Goal: Task Accomplishment & Management: Use online tool/utility

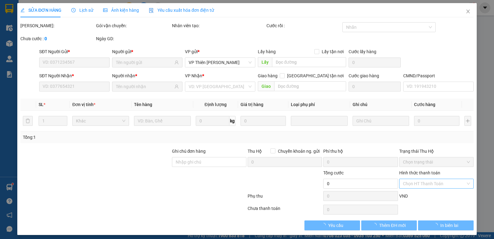
type input "0974722469"
type input "THUỲ TRANG"
type input "0358020466"
type input "CHÍNH"
type input "55.000"
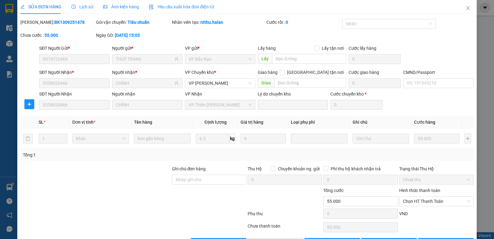
scroll to position [24, 0]
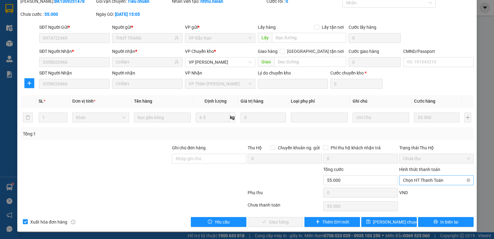
click at [429, 181] on span "Chọn HT Thanh Toán" at bounding box center [436, 179] width 67 height 9
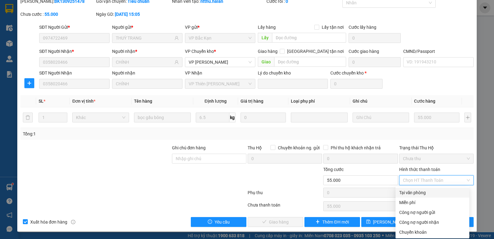
click at [417, 193] on div "Tại văn phòng" at bounding box center [432, 192] width 66 height 7
type input "0"
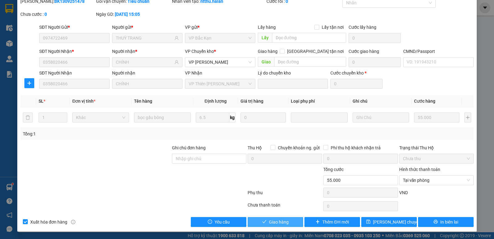
click at [278, 224] on span "Giao hàng" at bounding box center [279, 221] width 20 height 7
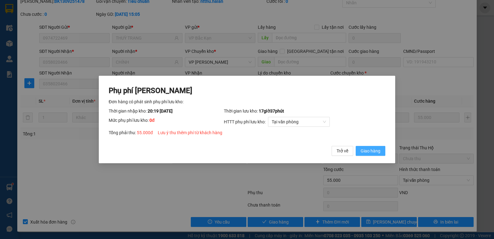
click at [366, 149] on span "Giao hàng" at bounding box center [370, 150] width 20 height 7
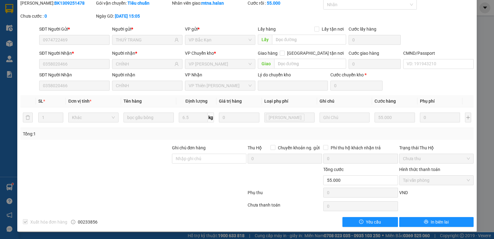
scroll to position [0, 0]
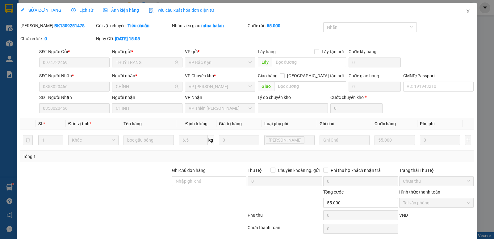
click at [465, 12] on icon "close" at bounding box center [467, 11] width 5 height 5
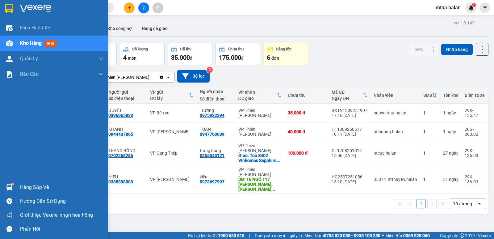
click at [11, 185] on img at bounding box center [9, 187] width 6 height 6
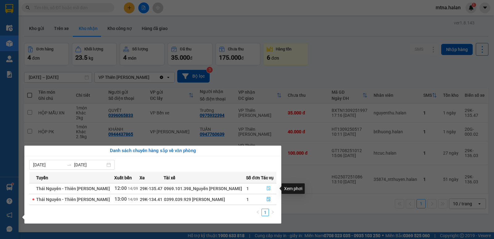
click at [267, 187] on icon "file-done" at bounding box center [269, 188] width 4 height 4
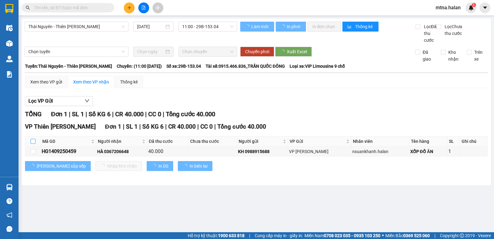
click at [35, 143] on input "checkbox" at bounding box center [33, 141] width 5 height 5
checkbox input "true"
checkbox input "false"
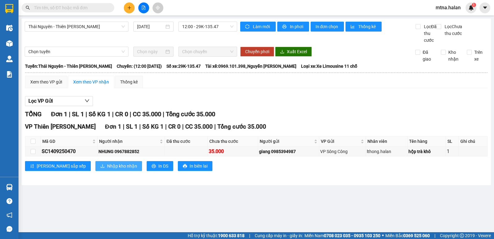
click at [107, 169] on span "Nhập kho nhận" at bounding box center [122, 165] width 30 height 7
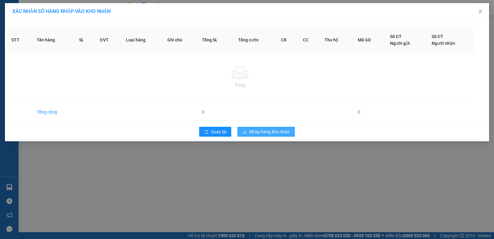
click at [279, 131] on span "Nhập hàng kho nhận" at bounding box center [269, 131] width 41 height 7
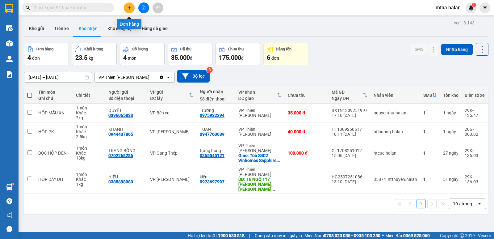
click at [130, 8] on icon "plus" at bounding box center [129, 8] width 4 height 4
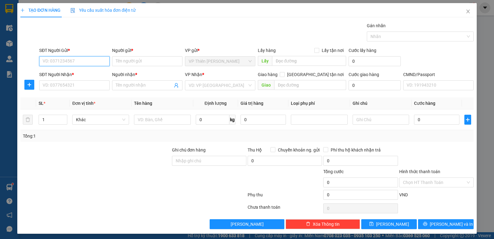
click at [90, 61] on input "SĐT Người Gửi *" at bounding box center [74, 61] width 70 height 10
type input "0963850250"
click at [75, 74] on div "0963850250 - TÂM" at bounding box center [74, 73] width 62 height 7
type input "TÂM"
type input "0963850250"
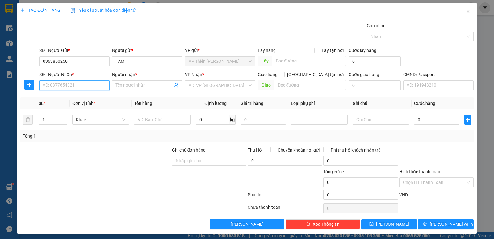
click at [76, 82] on input "SĐT Người Nhận *" at bounding box center [74, 85] width 70 height 10
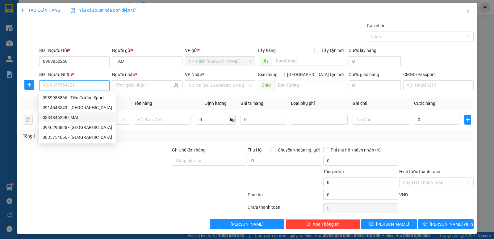
click at [73, 116] on div "0334846298 - MAI" at bounding box center [77, 117] width 69 height 7
type input "0334846298"
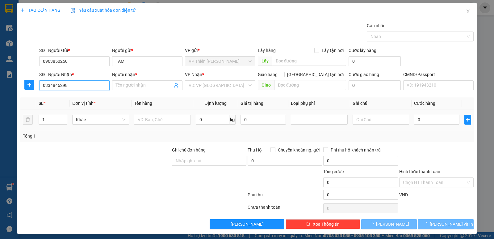
type input "MAI"
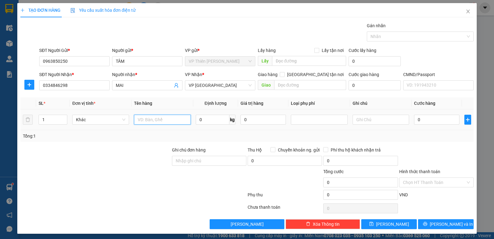
click at [164, 119] on input "text" at bounding box center [162, 119] width 57 height 10
type input "bọc vợt"
click at [206, 122] on input "0" at bounding box center [213, 119] width 34 height 10
type input "2"
click at [433, 119] on input "0" at bounding box center [436, 119] width 45 height 10
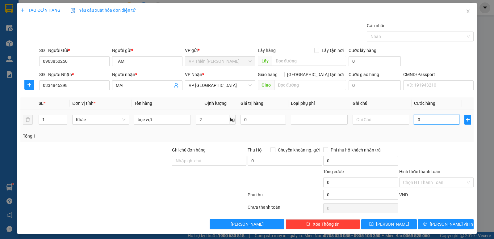
type input "3"
type input "35"
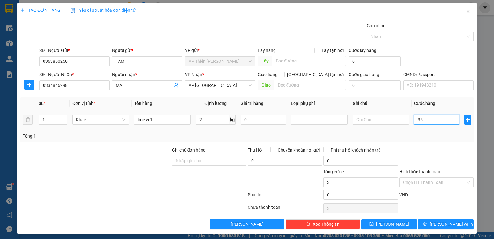
type input "35"
type input "350"
type input "3.500"
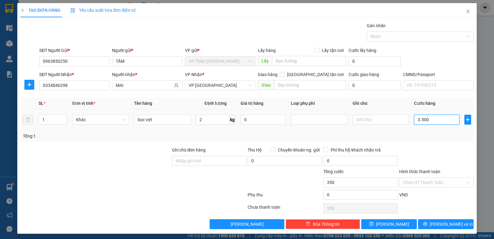
type input "3.500"
type input "35.000"
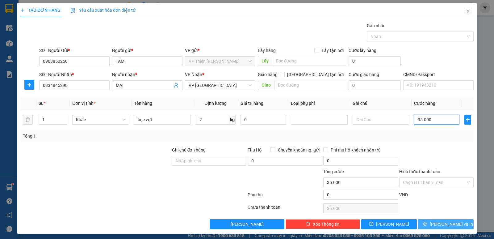
type input "35.000"
click at [448, 223] on span "Lưu và In" at bounding box center [451, 223] width 43 height 7
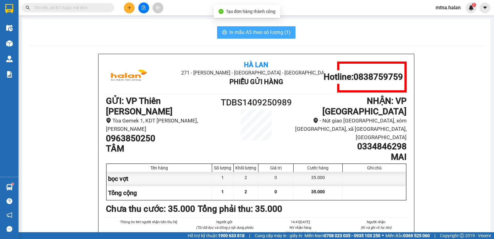
click at [250, 29] on span "In mẫu A5 theo số lượng (1)" at bounding box center [259, 32] width 61 height 8
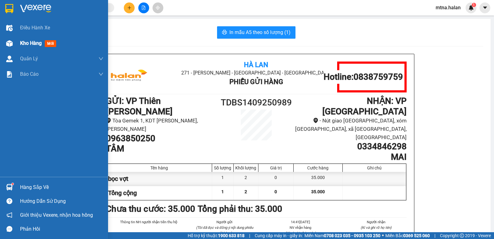
click at [8, 40] on img at bounding box center [9, 43] width 6 height 6
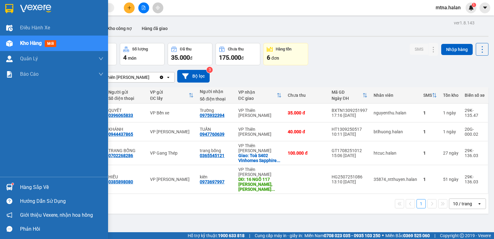
click at [8, 187] on img at bounding box center [9, 187] width 6 height 6
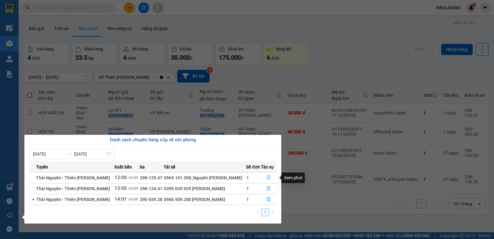
click at [268, 176] on icon "file-done" at bounding box center [268, 177] width 4 height 4
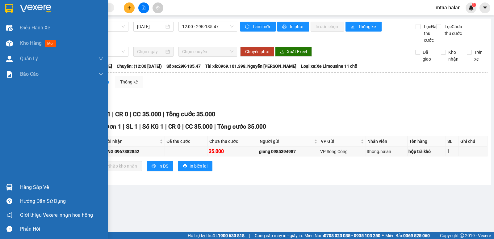
click at [7, 185] on img at bounding box center [9, 187] width 6 height 6
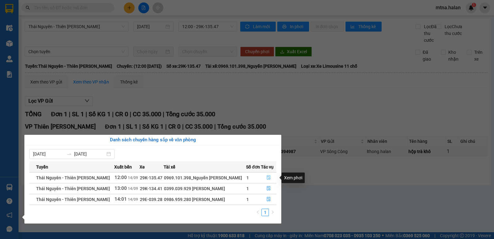
click at [268, 176] on icon "file-done" at bounding box center [268, 177] width 4 height 4
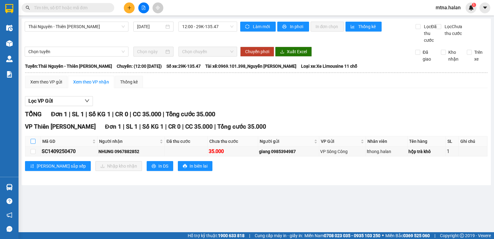
click at [34, 143] on input "checkbox" at bounding box center [33, 141] width 5 height 5
checkbox input "true"
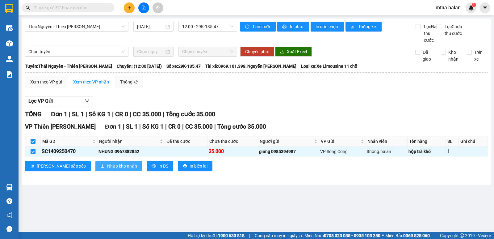
click at [107, 169] on span "Nhập kho nhận" at bounding box center [122, 165] width 30 height 7
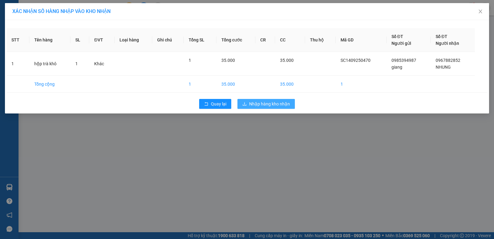
click at [275, 102] on span "Nhập hàng kho nhận" at bounding box center [269, 103] width 41 height 7
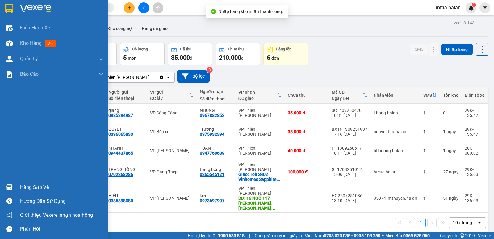
click at [9, 185] on img at bounding box center [9, 187] width 6 height 6
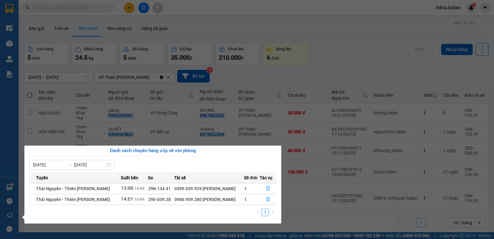
drag, startPoint x: 313, startPoint y: 216, endPoint x: 309, endPoint y: 214, distance: 4.4
click at [313, 216] on section "Kết quả tìm kiếm ( 0 ) Bộ lọc No Data mtna.halan 1 Điều hành xe Kho hàng mới Qu…" at bounding box center [247, 119] width 494 height 239
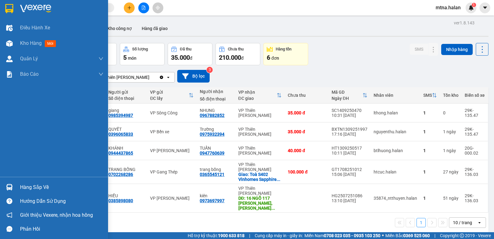
click at [10, 186] on img at bounding box center [9, 187] width 6 height 6
click at [9, 188] on div "Điều hành xe Kho hàng mới Quản Lý Quản lý chuyến Quản lý kiểm kho Báo cáo 12. T…" at bounding box center [54, 119] width 108 height 239
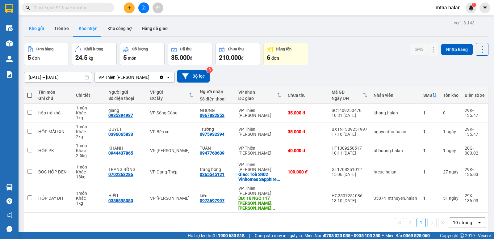
click at [35, 29] on button "Kho gửi" at bounding box center [36, 28] width 25 height 15
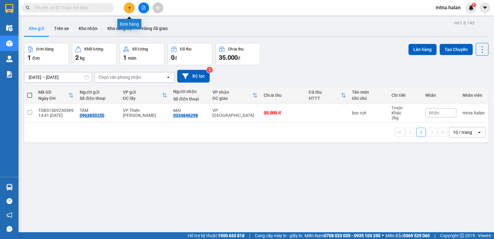
click at [129, 7] on icon "plus" at bounding box center [129, 8] width 4 height 4
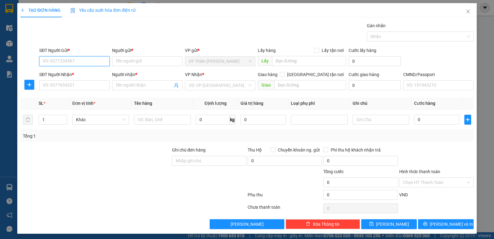
click at [82, 61] on input "SĐT Người Gửi *" at bounding box center [74, 61] width 70 height 10
type input "0976926261"
click at [140, 63] on input "Người gửi *" at bounding box center [147, 61] width 70 height 10
type input "h"
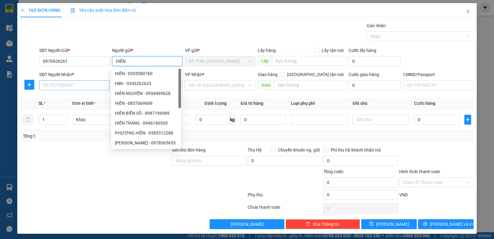
type input "HIỀN"
click at [68, 85] on input "SĐT Người Nhận *" at bounding box center [74, 85] width 70 height 10
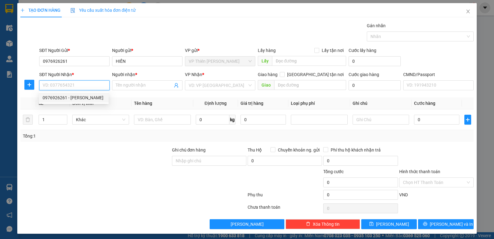
click at [73, 98] on div "0976926261 - THU HIỀN" at bounding box center [74, 97] width 62 height 7
type input "0976926261"
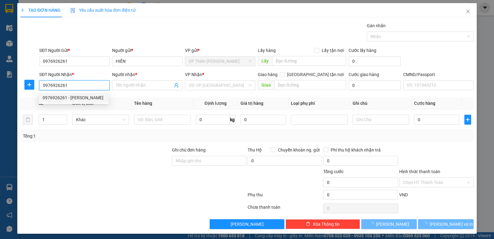
type input "THU HIỀN"
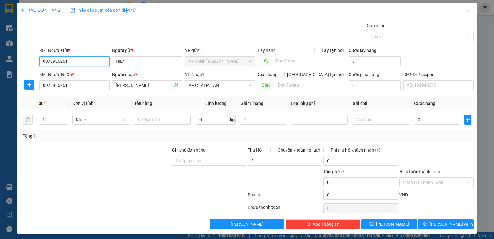
drag, startPoint x: 68, startPoint y: 60, endPoint x: 42, endPoint y: 59, distance: 25.9
click at [42, 59] on input "0976926261" at bounding box center [74, 61] width 70 height 10
type input "0967890611"
click at [75, 74] on div "0967890611 - CƯỜNG" at bounding box center [74, 73] width 62 height 7
type input "CƯỜNG"
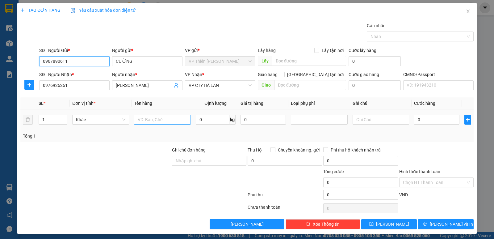
type input "0967890611"
click at [164, 121] on input "text" at bounding box center [162, 119] width 57 height 10
type input "TÚI QUÀ"
click at [215, 119] on input "0" at bounding box center [213, 119] width 34 height 10
type input "2"
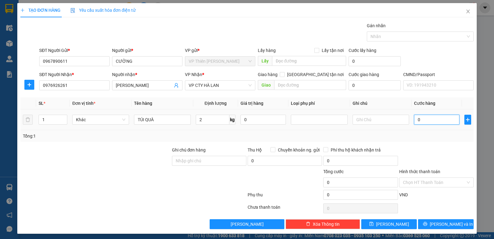
click at [423, 121] on input "0" at bounding box center [436, 119] width 45 height 10
type input "3"
type input "35"
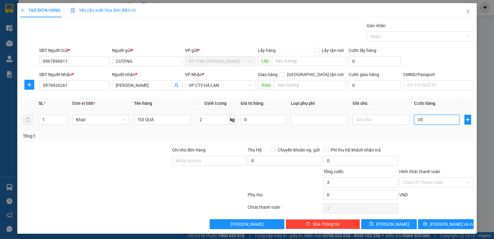
type input "35"
type input "350"
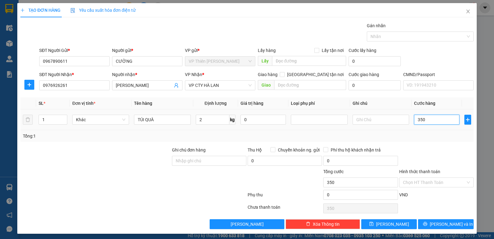
type input "3.500"
type input "35.000"
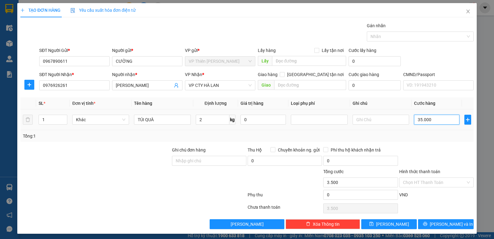
type input "35.000"
click at [422, 183] on input "Hình thức thanh toán" at bounding box center [434, 181] width 63 height 9
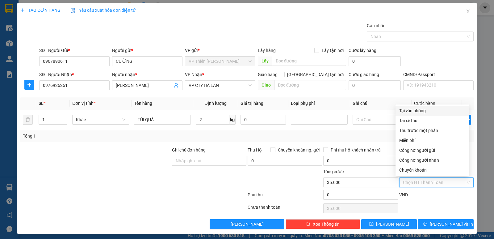
click at [416, 109] on div "Tại văn phòng" at bounding box center [432, 110] width 66 height 7
type input "0"
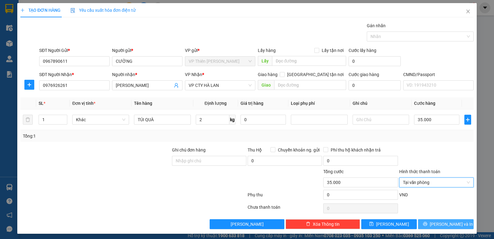
click at [445, 224] on span "Lưu và In" at bounding box center [451, 223] width 43 height 7
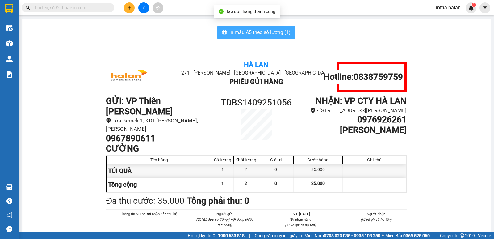
click at [259, 33] on span "In mẫu A5 theo số lượng (1)" at bounding box center [259, 32] width 61 height 8
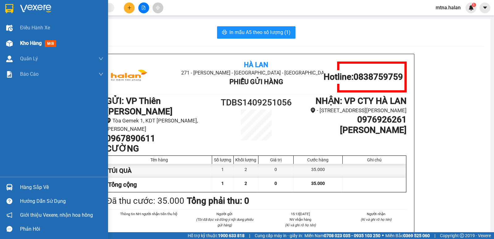
click at [10, 44] on img at bounding box center [9, 43] width 6 height 6
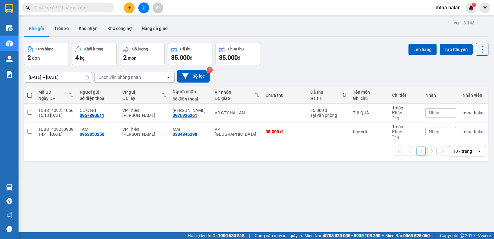
click at [30, 96] on span at bounding box center [29, 95] width 5 height 5
click at [30, 92] on input "checkbox" at bounding box center [30, 92] width 0 height 0
checkbox input "true"
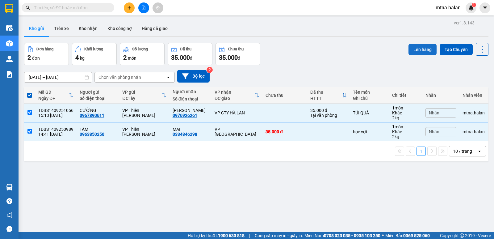
click at [422, 49] on button "Lên hàng" at bounding box center [422, 49] width 28 height 11
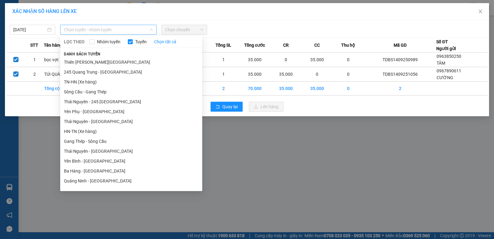
click at [120, 30] on span "Chọn tuyến - nhóm tuyến" at bounding box center [108, 29] width 89 height 9
click at [102, 60] on li "Thiên Đường Bảo Sơn - Thái Nguyên" at bounding box center [131, 62] width 142 height 10
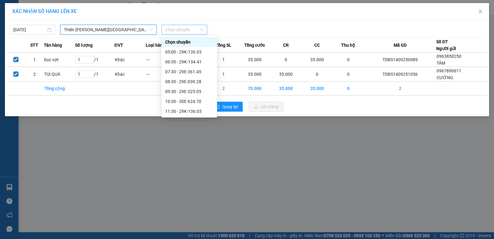
click at [191, 30] on span "Chọn chuyến" at bounding box center [184, 29] width 38 height 9
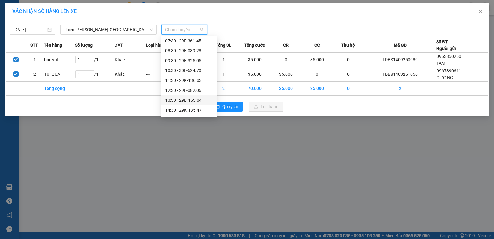
scroll to position [62, 0]
click at [182, 88] on div "15:30 - 29K-134.41" at bounding box center [189, 88] width 48 height 7
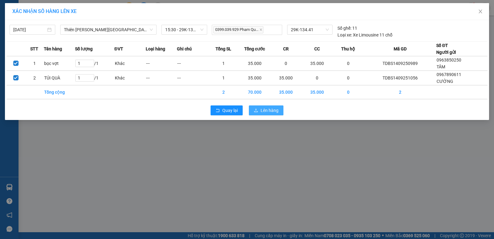
click at [267, 108] on span "Lên hàng" at bounding box center [269, 110] width 18 height 7
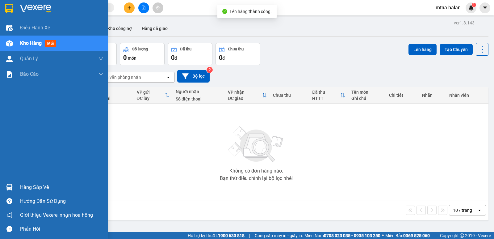
click at [8, 186] on img at bounding box center [9, 187] width 6 height 6
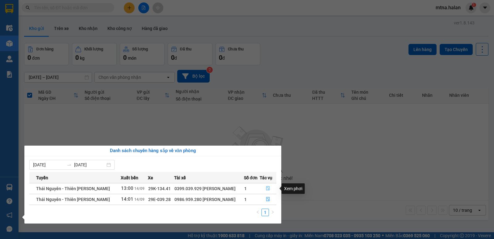
click at [267, 188] on icon "file-done" at bounding box center [268, 188] width 4 height 4
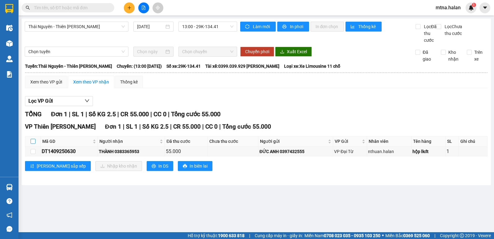
click at [34, 143] on input "checkbox" at bounding box center [33, 141] width 5 height 5
checkbox input "true"
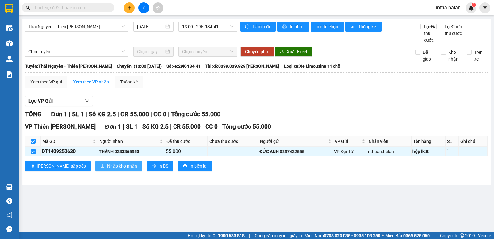
click at [107, 169] on span "Nhập kho nhận" at bounding box center [122, 165] width 30 height 7
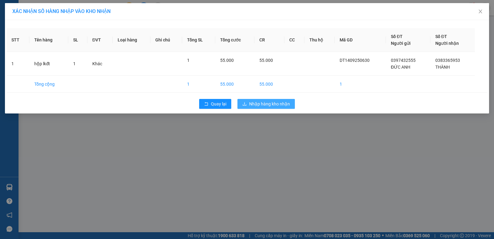
click at [271, 102] on span "Nhập hàng kho nhận" at bounding box center [269, 103] width 41 height 7
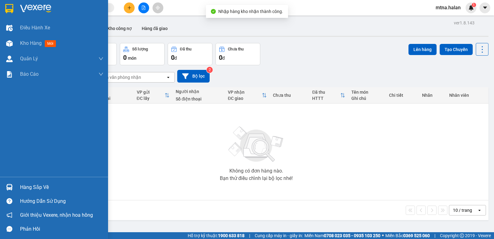
click at [7, 186] on img at bounding box center [9, 187] width 6 height 6
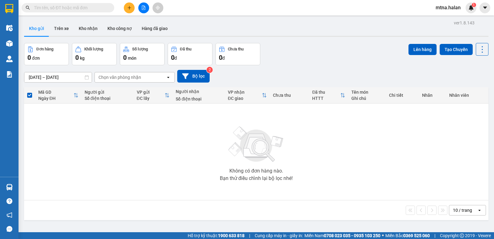
click at [338, 161] on section "Kết quả tìm kiếm ( 0 ) Bộ lọc No Data mtna.halan 1 Điều hành xe Kho hàng mới Qu…" at bounding box center [247, 119] width 494 height 239
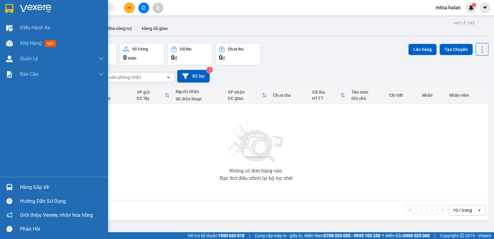
drag, startPoint x: 11, startPoint y: 186, endPoint x: 47, endPoint y: 184, distance: 35.5
click at [11, 186] on img at bounding box center [9, 187] width 6 height 6
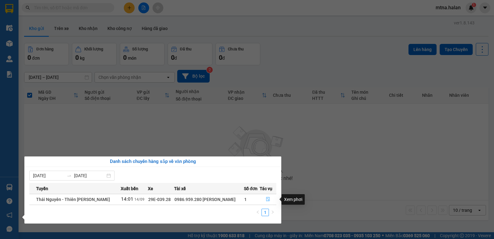
click at [267, 199] on icon "file-done" at bounding box center [268, 199] width 4 height 4
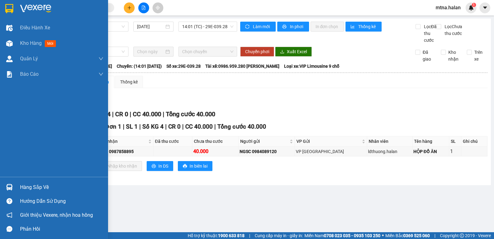
click at [9, 186] on img at bounding box center [9, 187] width 6 height 6
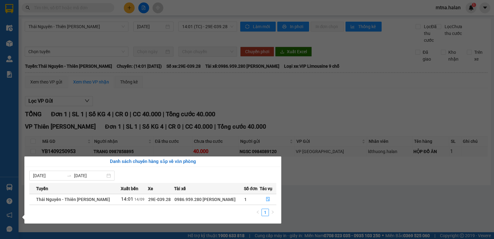
click at [316, 215] on section "Kết quả tìm kiếm ( 0 ) Bộ lọc No Data mtna.halan 1 Điều hành xe Kho hàng mới Qu…" at bounding box center [247, 119] width 494 height 239
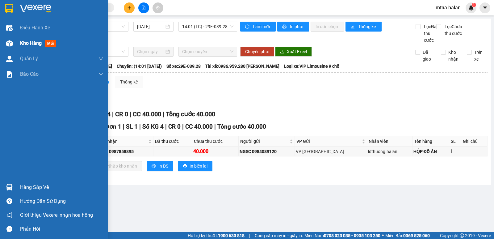
click at [9, 43] on img at bounding box center [9, 43] width 6 height 6
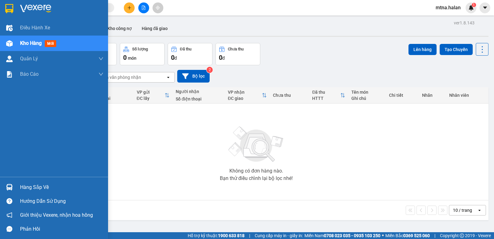
click at [9, 45] on img at bounding box center [9, 43] width 6 height 6
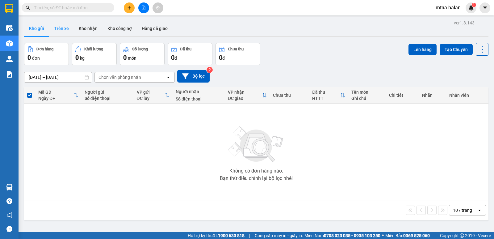
click at [57, 27] on button "Trên xe" at bounding box center [61, 28] width 25 height 15
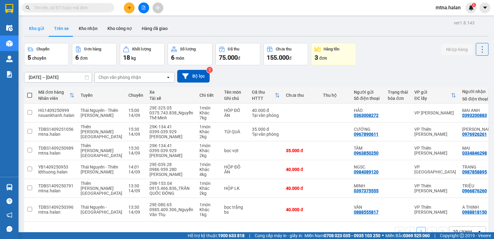
click at [37, 26] on button "Kho gửi" at bounding box center [36, 28] width 25 height 15
